Goal: Task Accomplishment & Management: Use online tool/utility

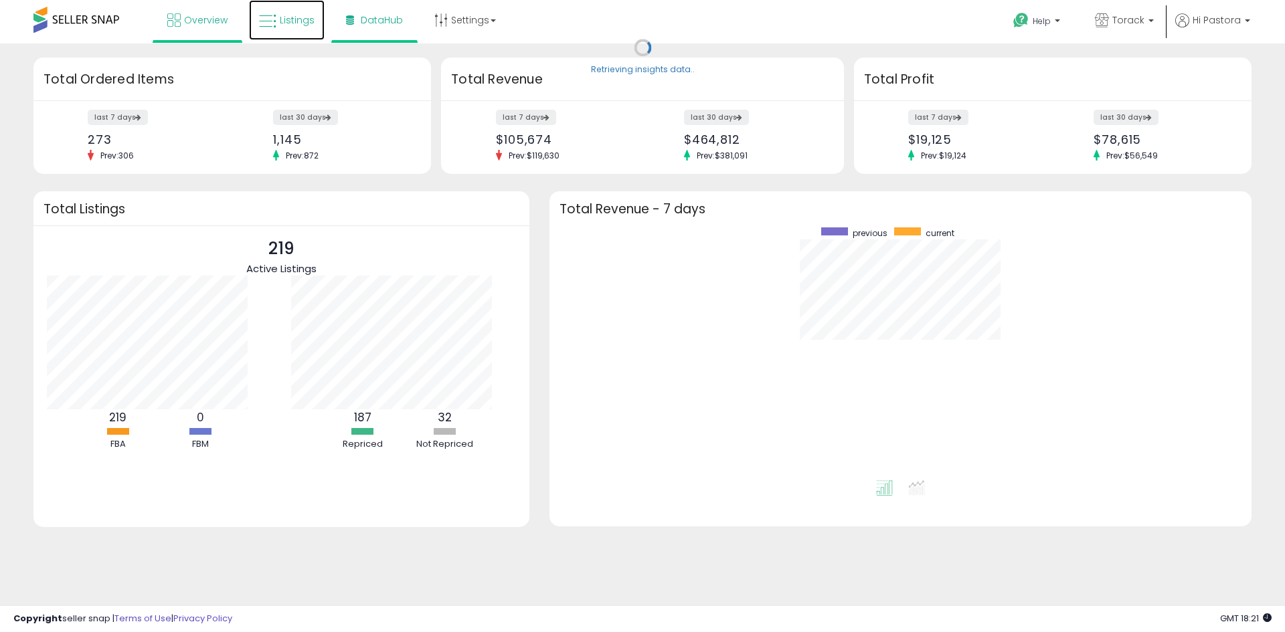
click at [293, 23] on span "Listings" at bounding box center [297, 19] width 35 height 13
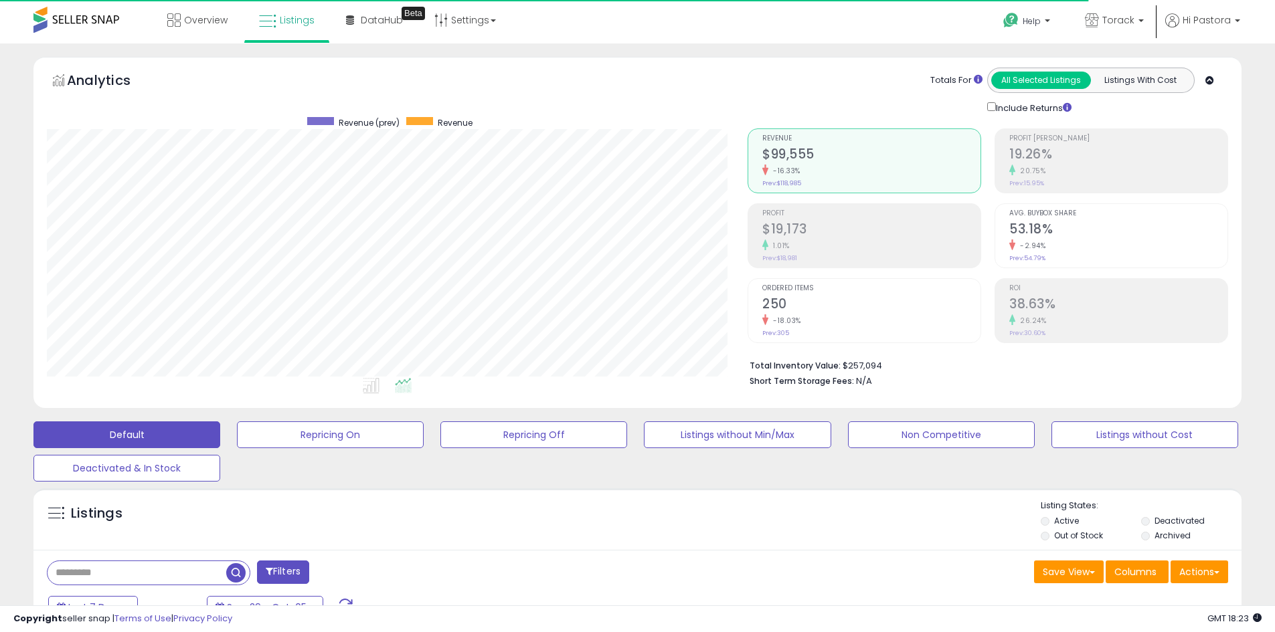
scroll to position [268, 0]
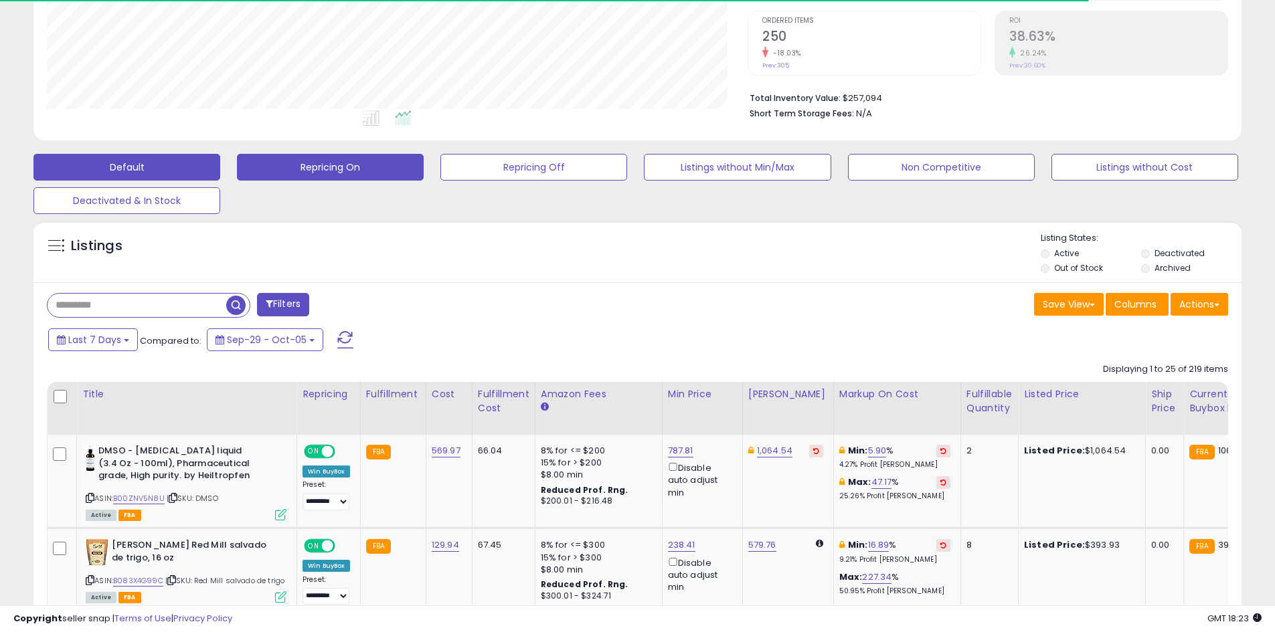
click at [368, 167] on button "Repricing On" at bounding box center [330, 167] width 187 height 27
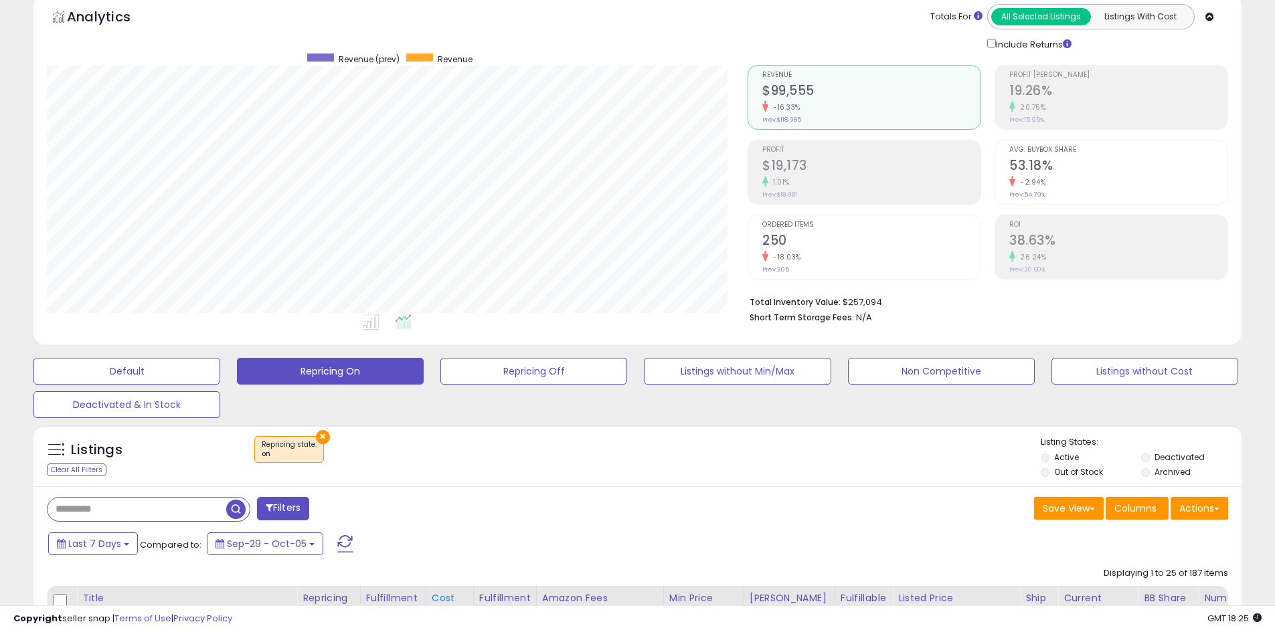
scroll to position [398, 0]
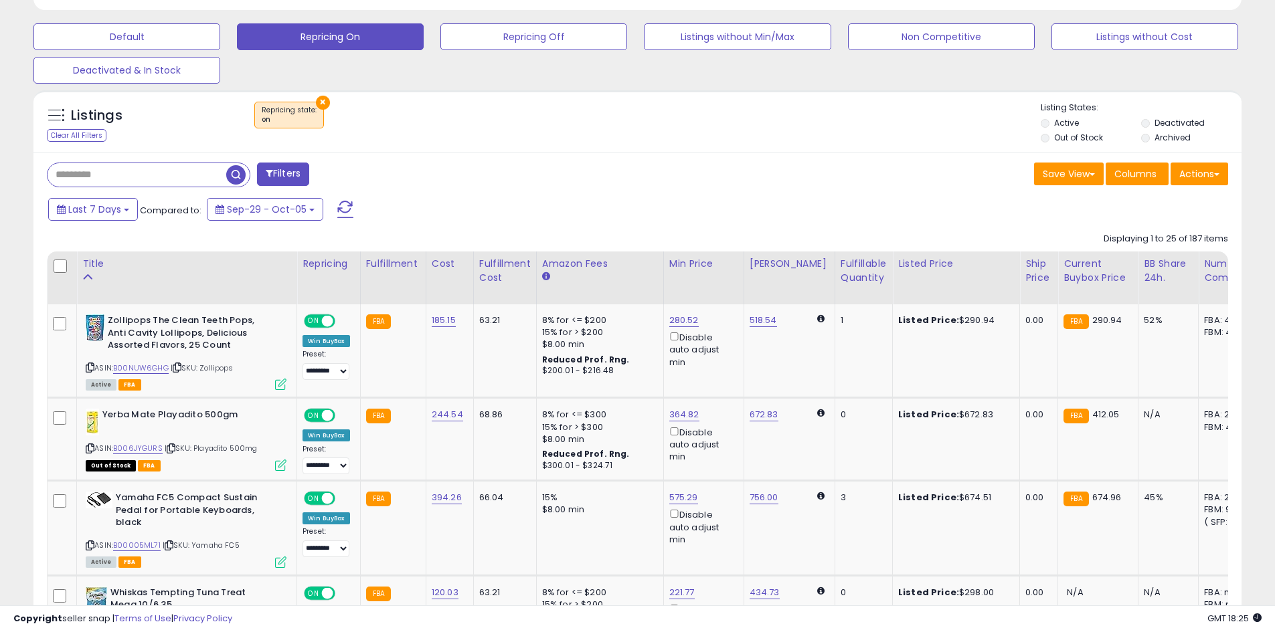
click at [847, 271] on div "Fulfillable Quantity" at bounding box center [863, 271] width 46 height 28
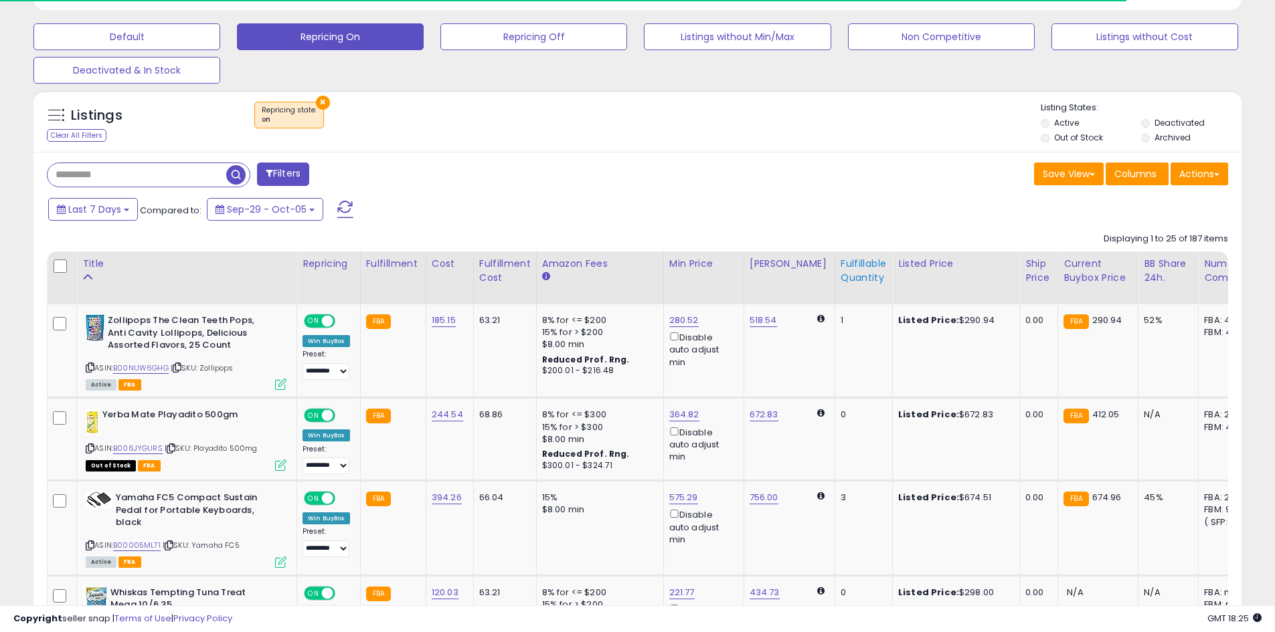
click at [840, 268] on div "Fulfillable Quantity" at bounding box center [863, 271] width 46 height 28
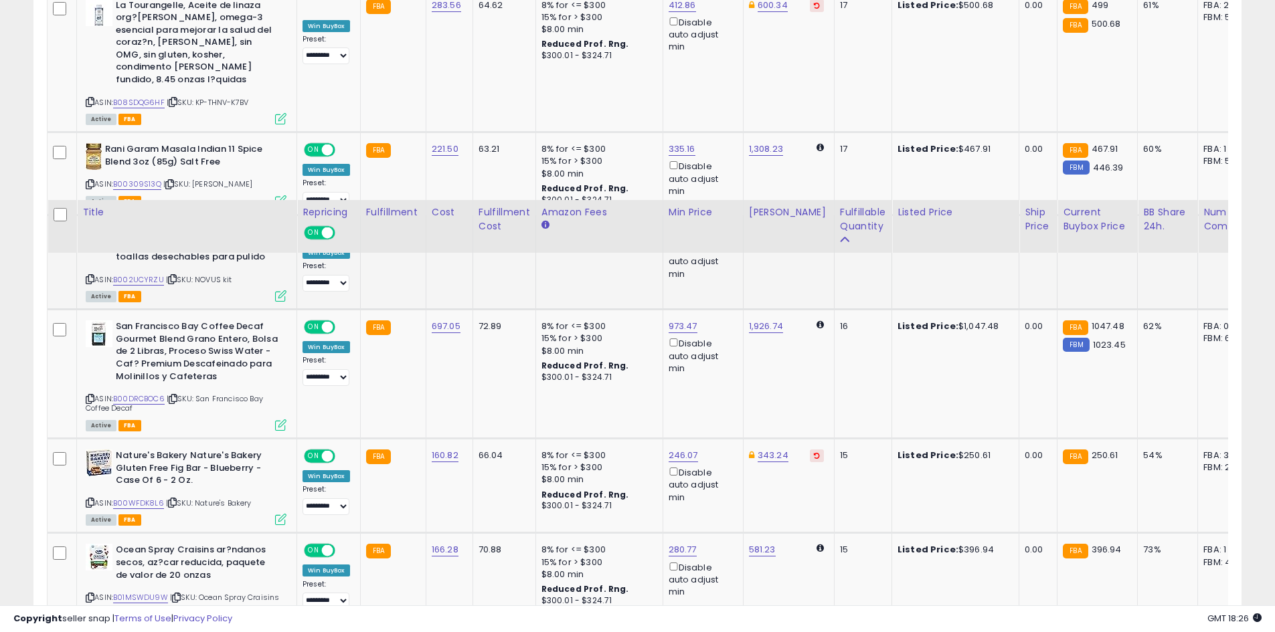
scroll to position [1602, 0]
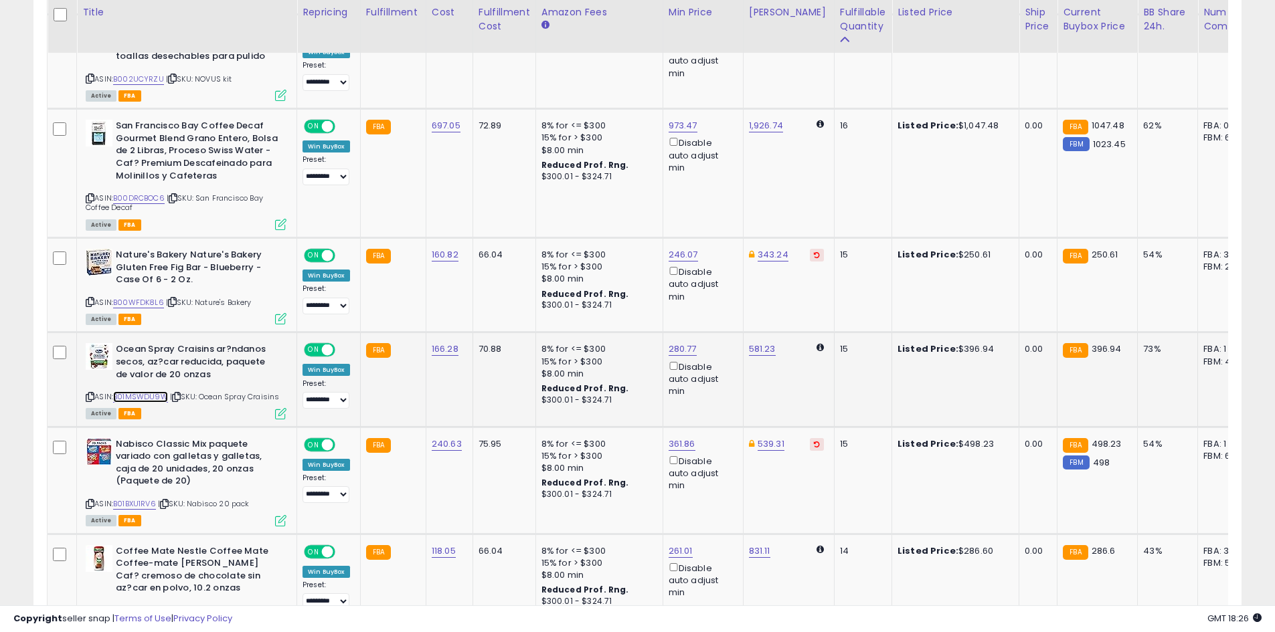
click at [135, 391] on link "B01MSWDU9W" at bounding box center [140, 396] width 55 height 11
click at [91, 393] on icon at bounding box center [90, 396] width 9 height 7
